Goal: Navigation & Orientation: Find specific page/section

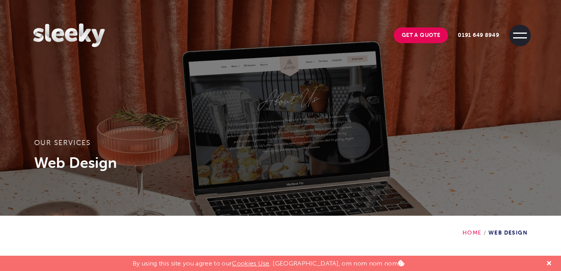
click at [523, 31] on span at bounding box center [521, 36] width 22 height 22
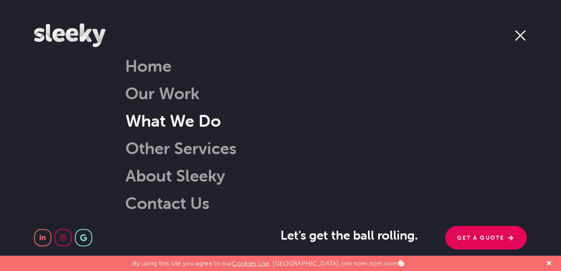
click at [173, 119] on link "What We Do" at bounding box center [163, 121] width 115 height 20
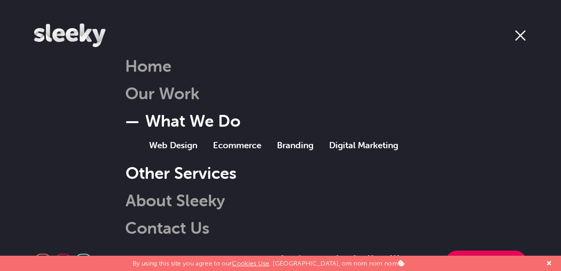
click at [153, 178] on link "Other Services" at bounding box center [171, 173] width 131 height 20
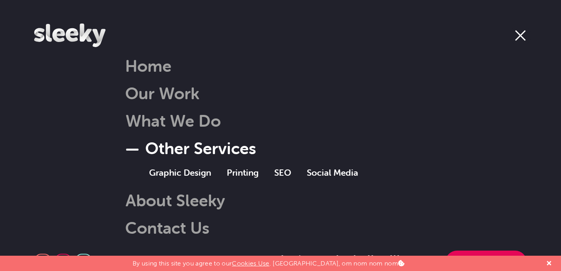
scroll to position [156, 0]
click at [554, 261] on div at bounding box center [549, 263] width 12 height 15
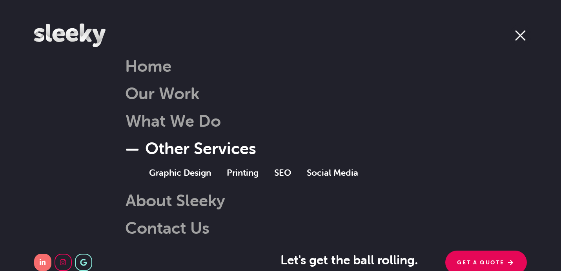
click at [47, 260] on link at bounding box center [42, 262] width 17 height 17
click at [154, 226] on link "Contact Us" at bounding box center [167, 228] width 84 height 20
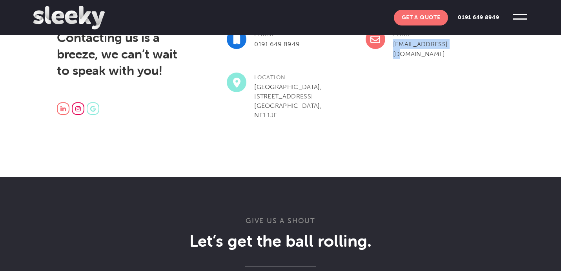
scroll to position [298, 0]
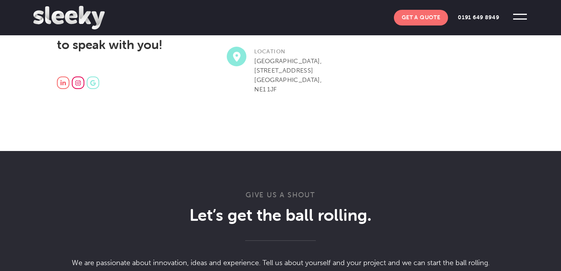
click at [515, 15] on span at bounding box center [521, 17] width 22 height 22
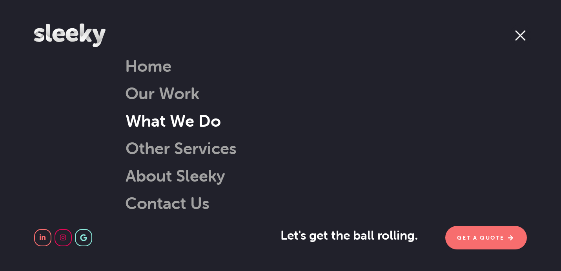
click at [175, 113] on link "What We Do" at bounding box center [163, 121] width 115 height 20
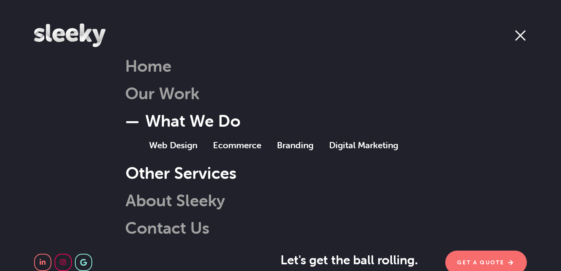
click at [178, 169] on link "Other Services" at bounding box center [171, 173] width 131 height 20
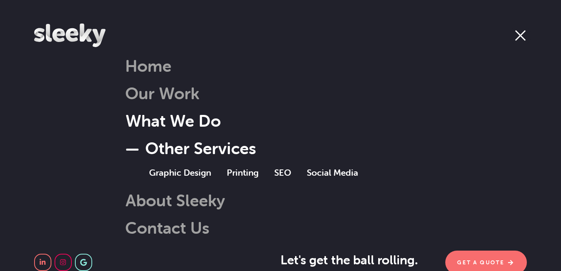
click at [181, 122] on link "What We Do" at bounding box center [163, 121] width 115 height 20
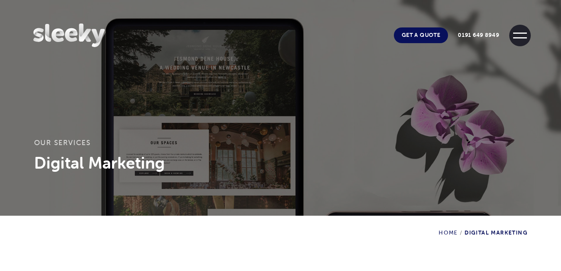
click at [512, 34] on span at bounding box center [521, 36] width 22 height 22
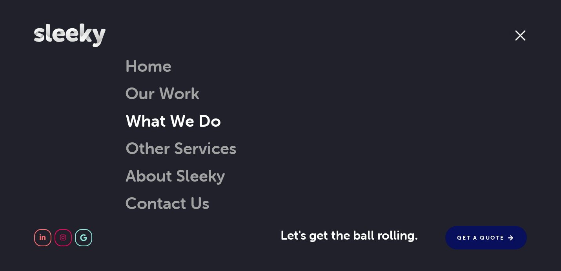
click at [196, 115] on link "What We Do" at bounding box center [163, 121] width 115 height 20
